Goal: Task Accomplishment & Management: Use online tool/utility

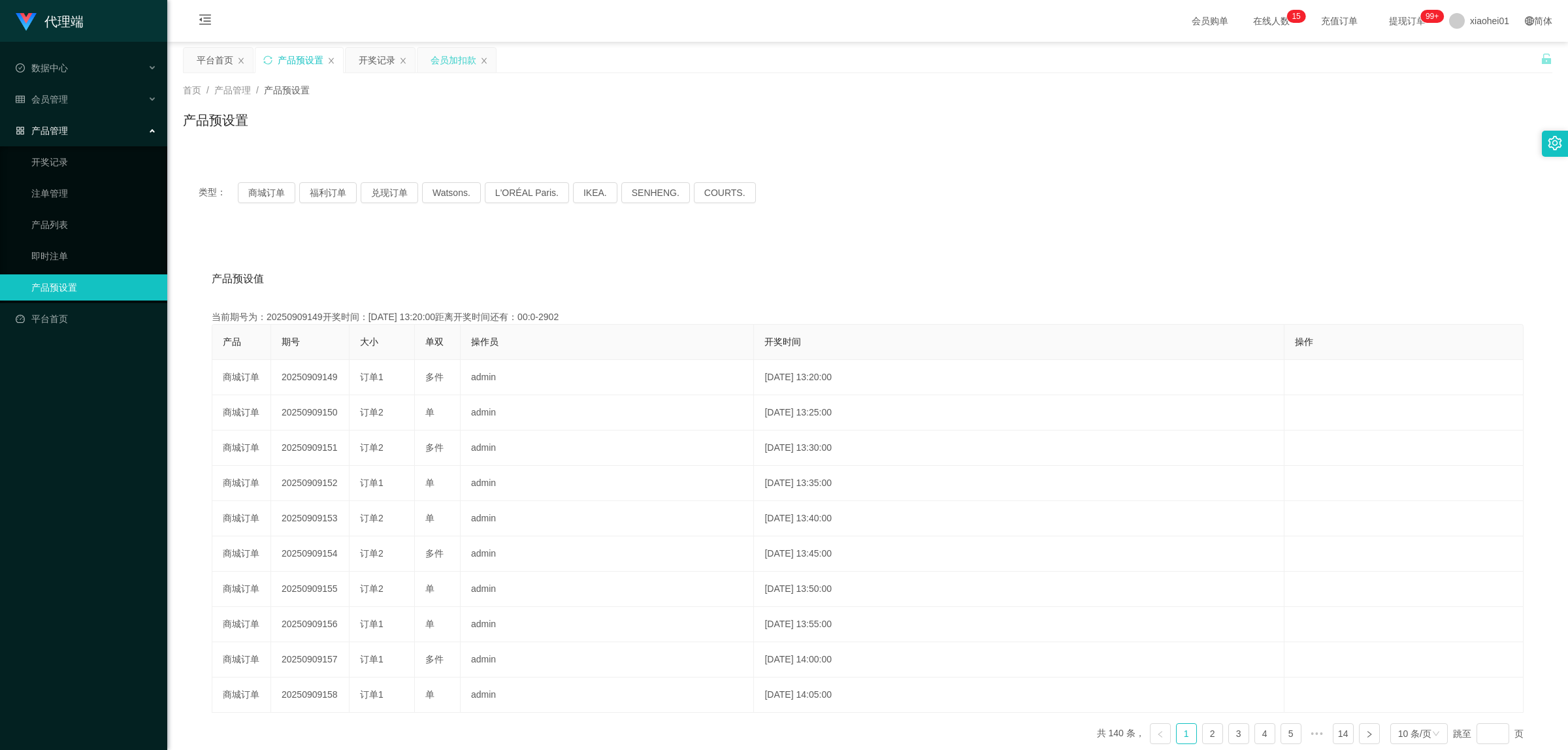
click at [445, 60] on div "会员加扣款" at bounding box center [454, 60] width 46 height 25
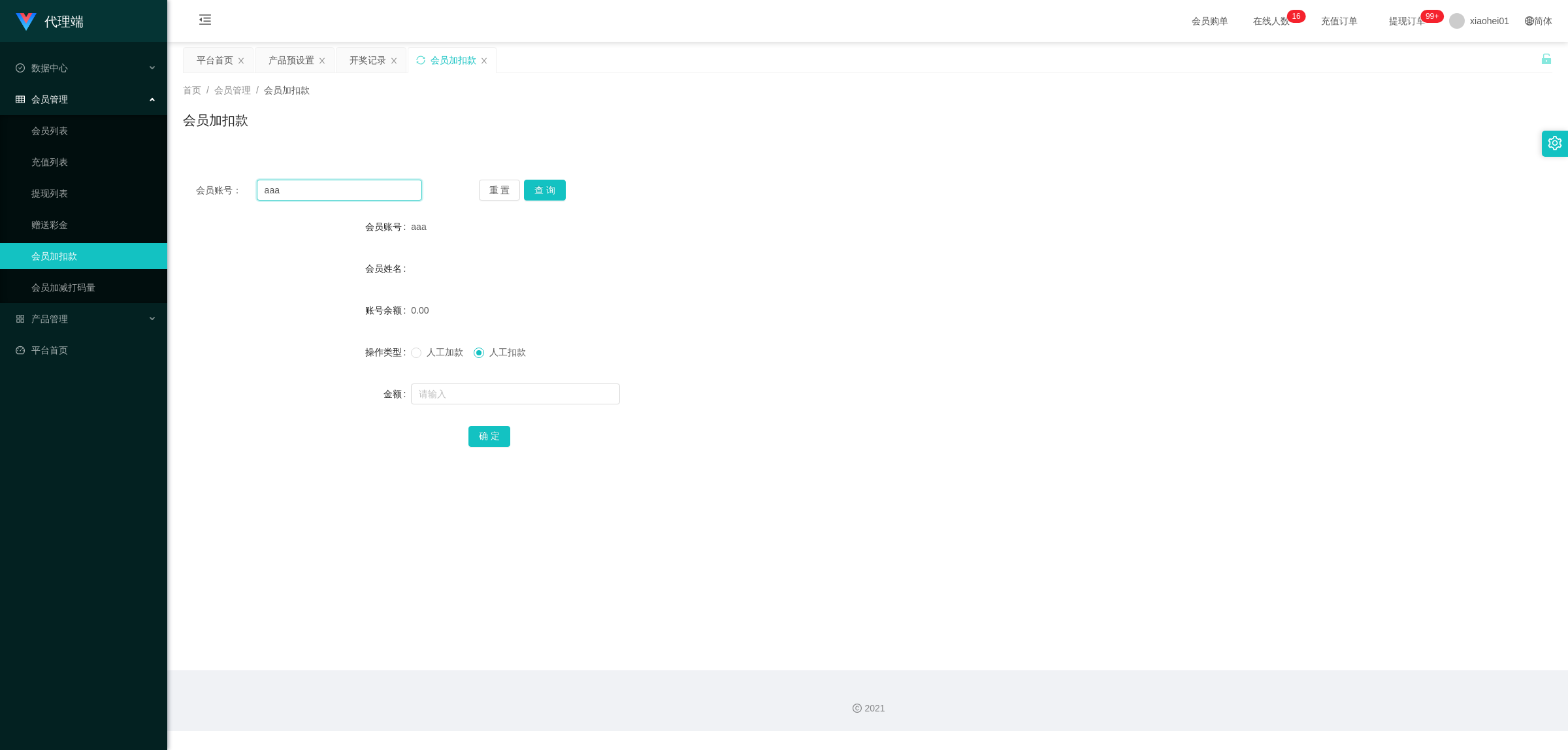
click at [337, 189] on input "aaa" at bounding box center [340, 189] width 166 height 21
type input "a"
paste input "87578752"
type input "87578752"
click at [499, 400] on input "text" at bounding box center [515, 393] width 209 height 21
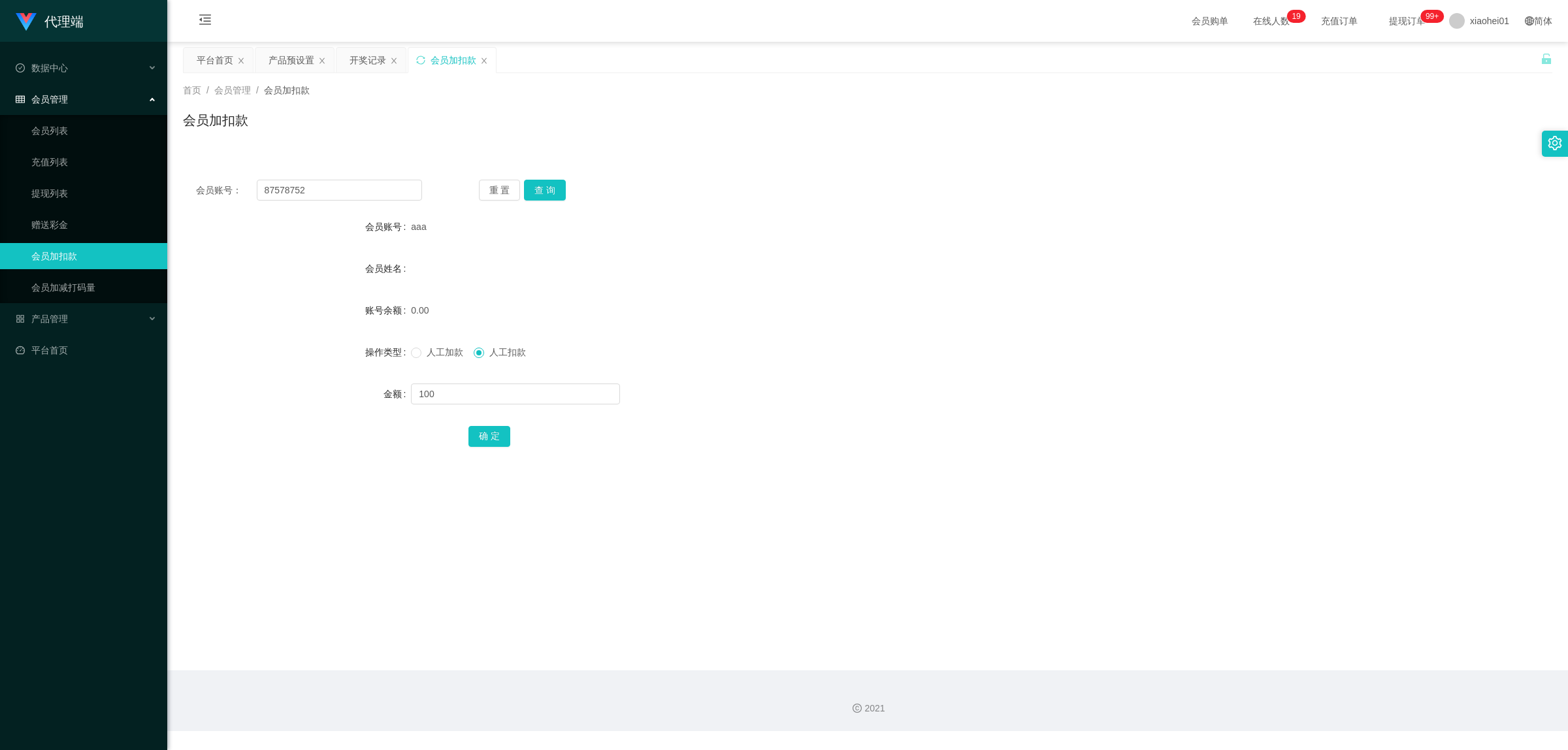
click at [426, 356] on span "人工加款" at bounding box center [444, 352] width 47 height 11
click at [494, 402] on input "100" at bounding box center [515, 393] width 209 height 21
type input "1"
click at [556, 188] on button "查 询" at bounding box center [545, 189] width 42 height 21
